Goal: Task Accomplishment & Management: Manage account settings

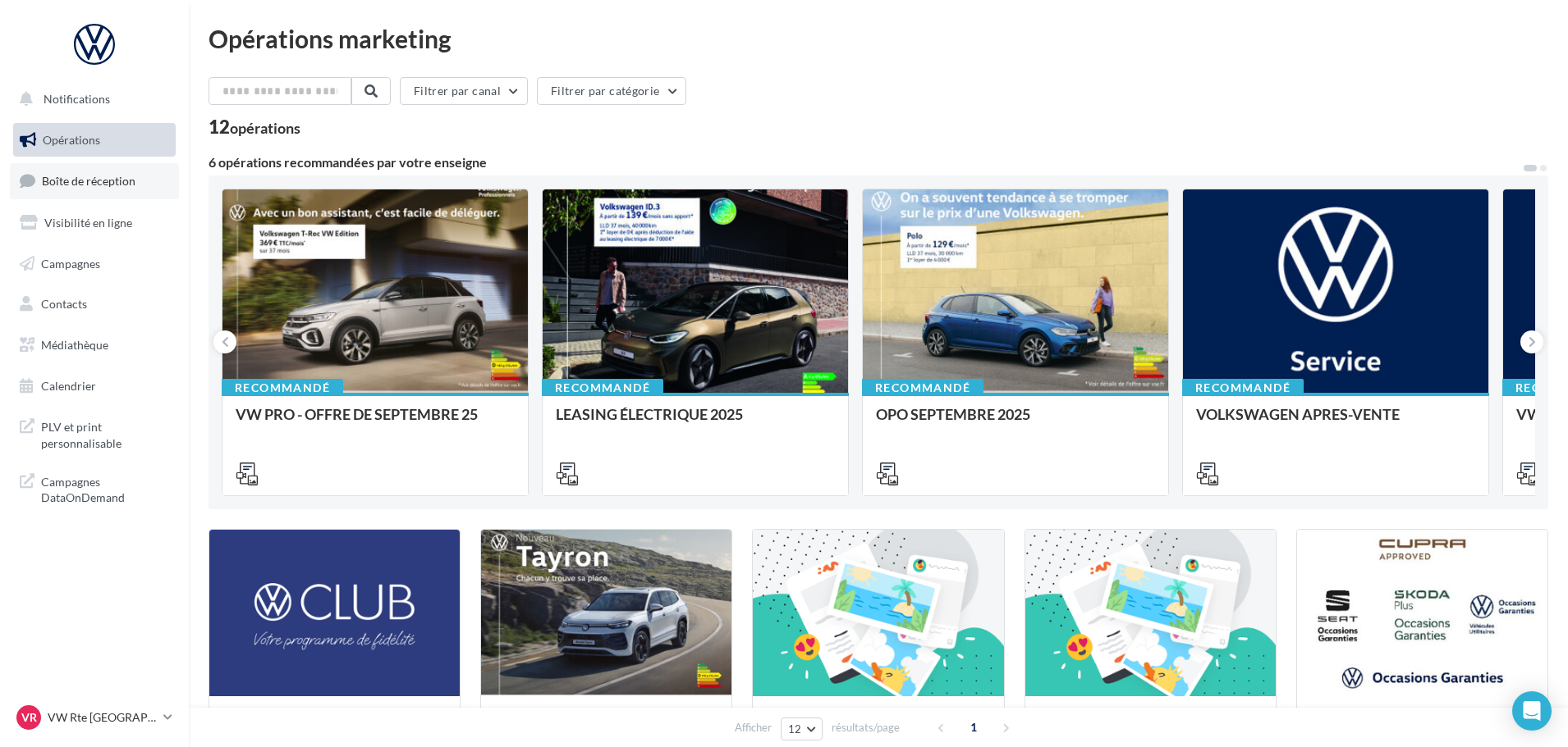
click at [88, 183] on span "Boîte de réception" at bounding box center [88, 181] width 93 height 14
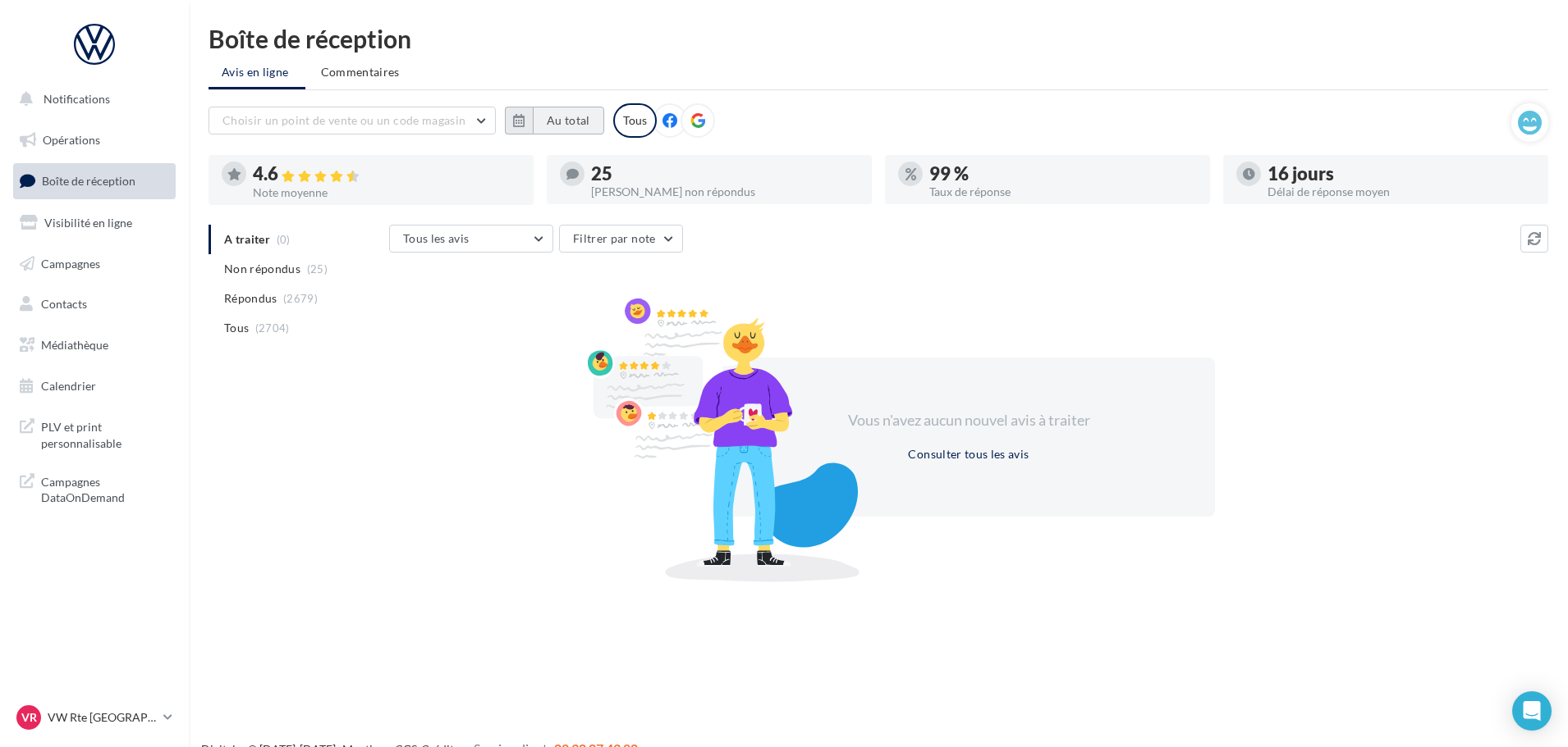
click at [591, 122] on button "Au total" at bounding box center [568, 121] width 71 height 28
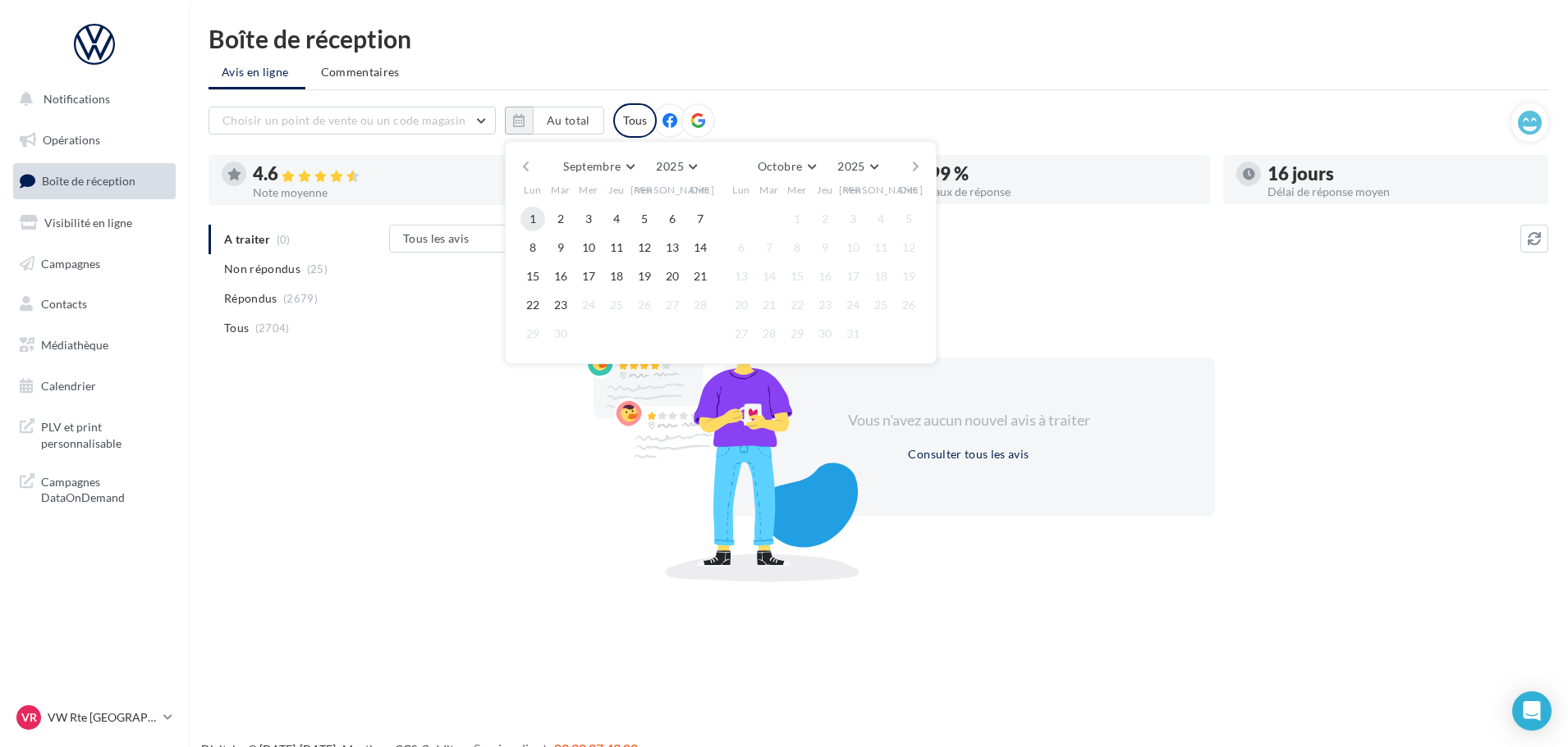
click at [530, 224] on button "1" at bounding box center [533, 219] width 25 height 25
click at [559, 312] on button "23" at bounding box center [560, 305] width 25 height 25
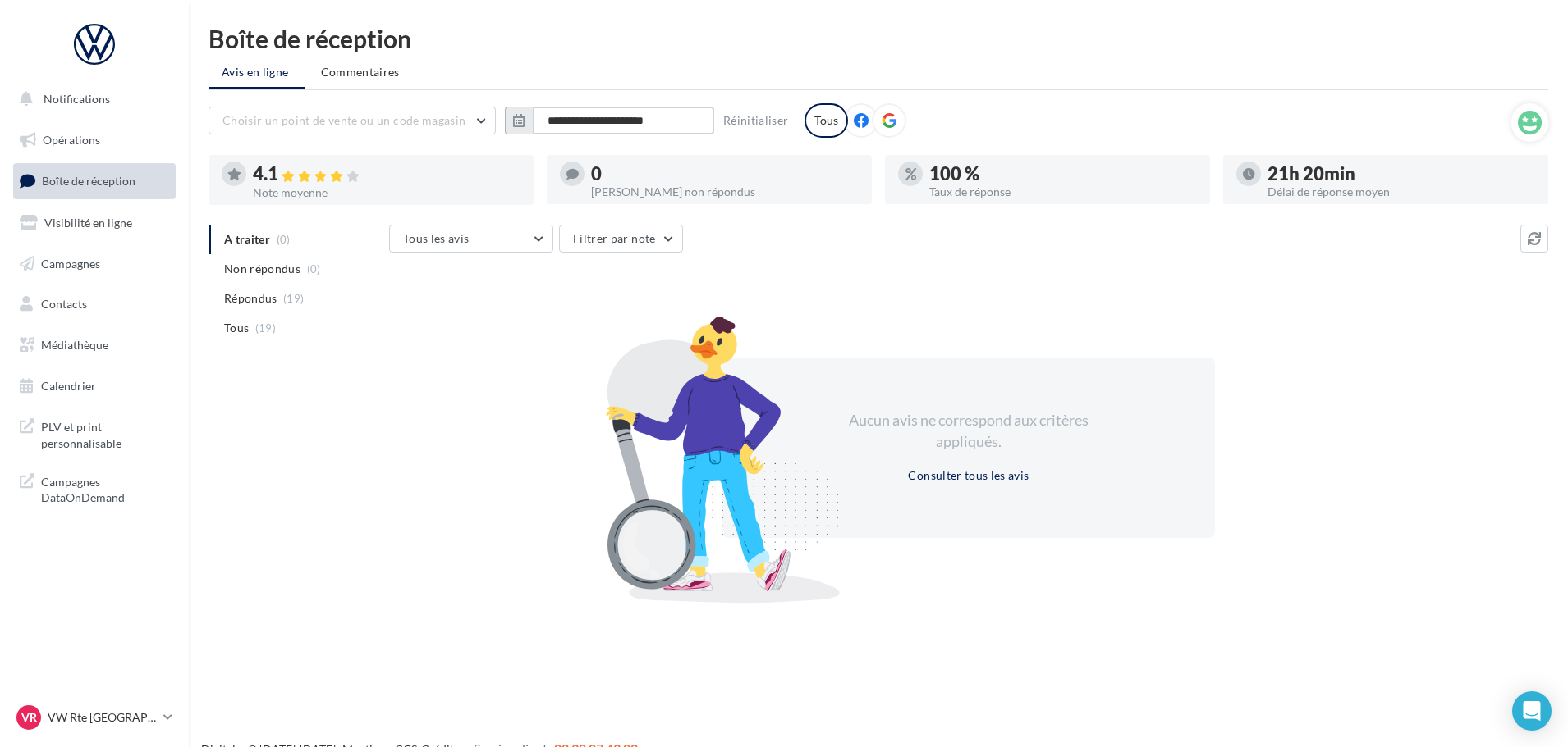
click at [578, 122] on input "**********" at bounding box center [623, 121] width 182 height 28
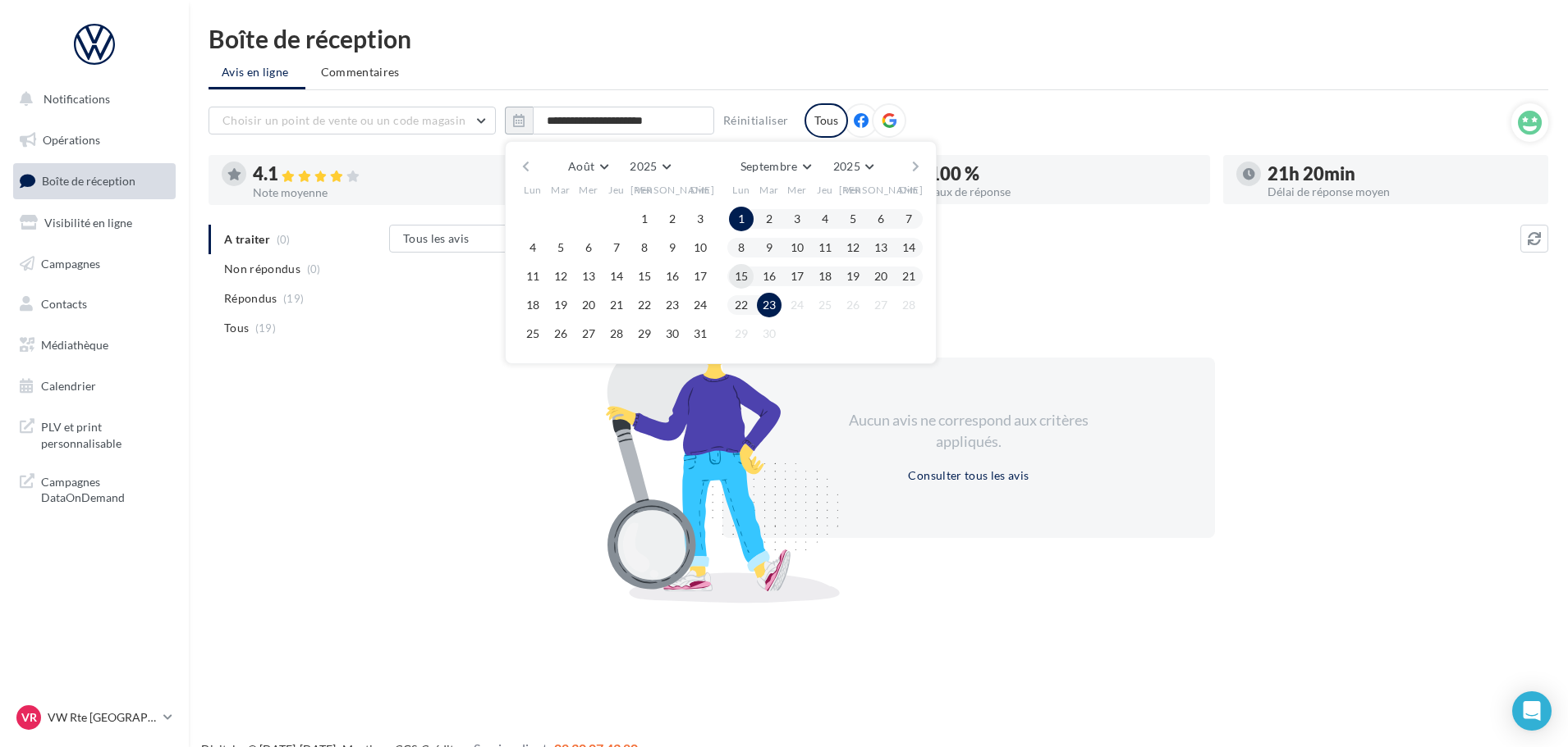
click at [732, 272] on button "15" at bounding box center [741, 276] width 25 height 25
click at [773, 306] on button "23" at bounding box center [769, 305] width 25 height 25
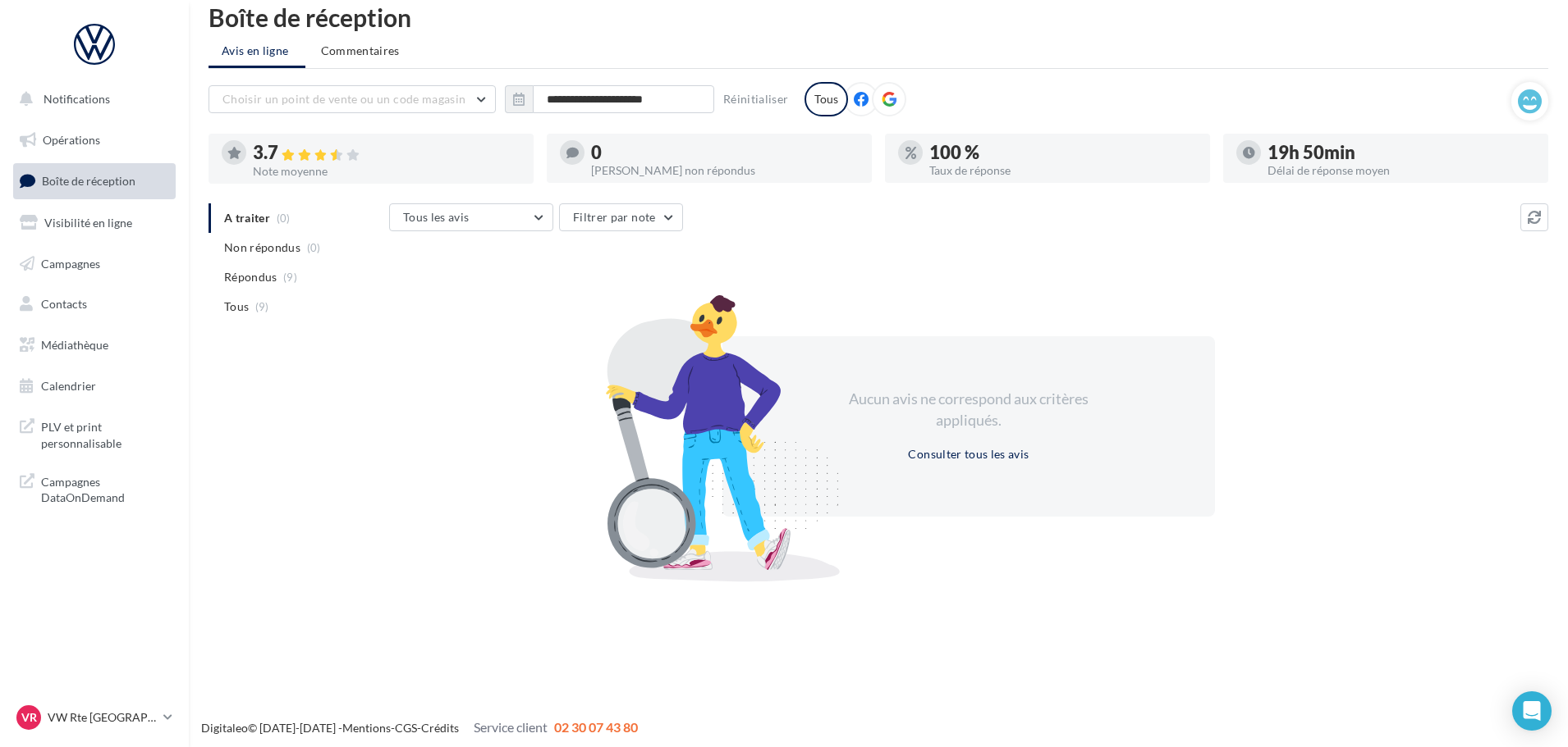
scroll to position [26, 0]
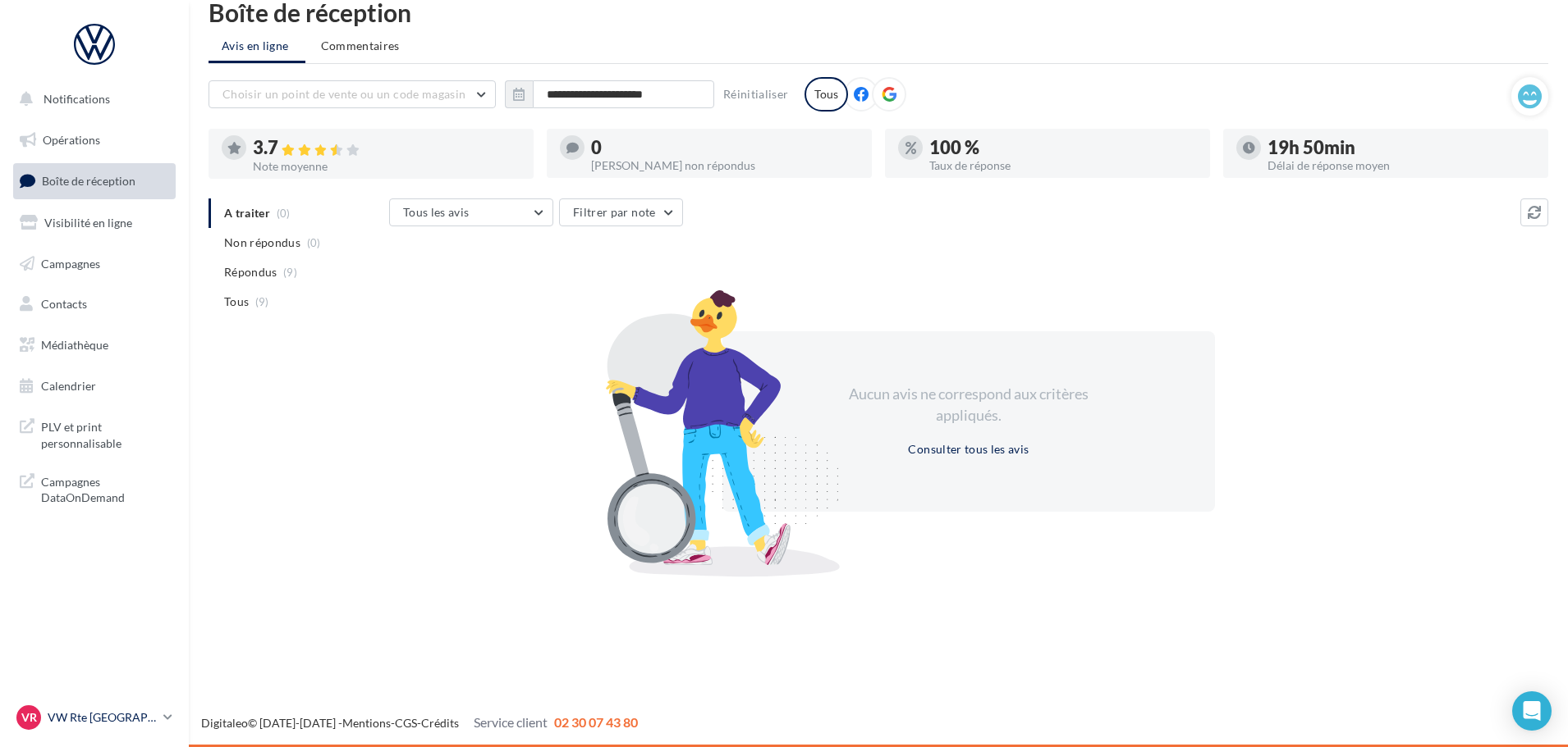
click at [101, 718] on p "VW Rte [GEOGRAPHIC_DATA]" at bounding box center [102, 717] width 110 height 16
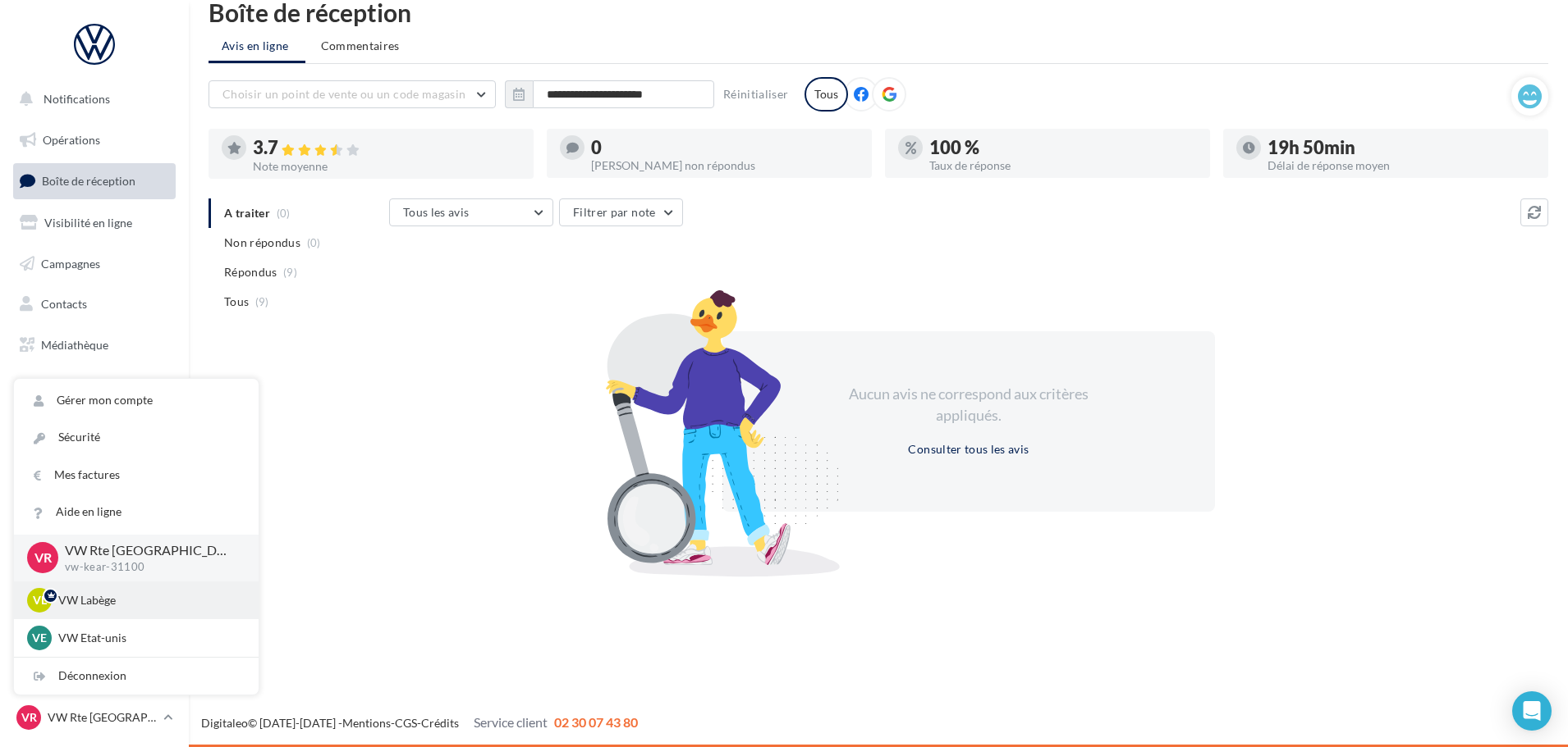
click at [106, 604] on p "VW Labège" at bounding box center [149, 600] width 181 height 16
